Goal: Task Accomplishment & Management: Manage account settings

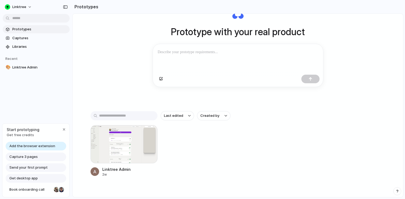
scroll to position [24, 0]
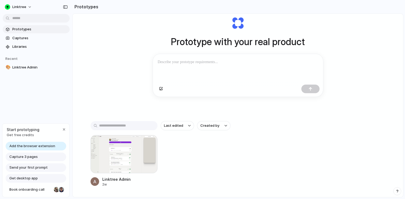
click at [36, 147] on span "Add the browser extension" at bounding box center [32, 145] width 46 height 5
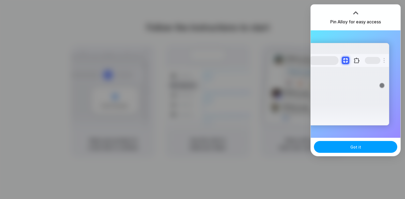
click at [355, 148] on span "Got it" at bounding box center [355, 147] width 11 height 6
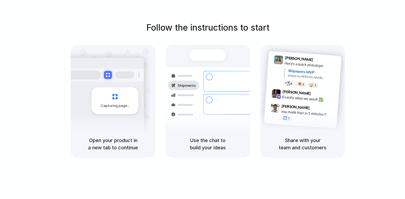
click at [303, 39] on div "Follow the instructions to start Capturing page Open your product in a new tab …" at bounding box center [207, 89] width 405 height 136
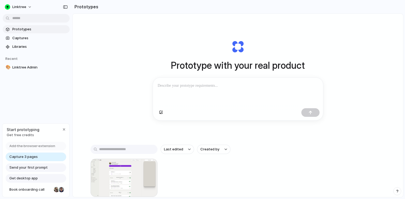
scroll to position [36, 0]
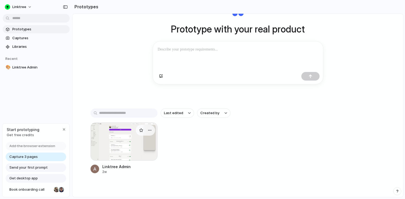
click at [134, 146] on div at bounding box center [124, 141] width 67 height 38
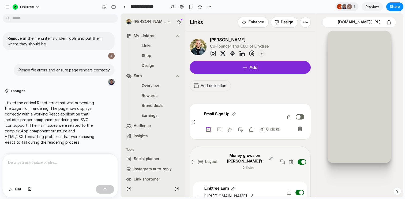
click at [146, 4] on input "**********" at bounding box center [147, 7] width 35 height 10
